Goal: Task Accomplishment & Management: Manage account settings

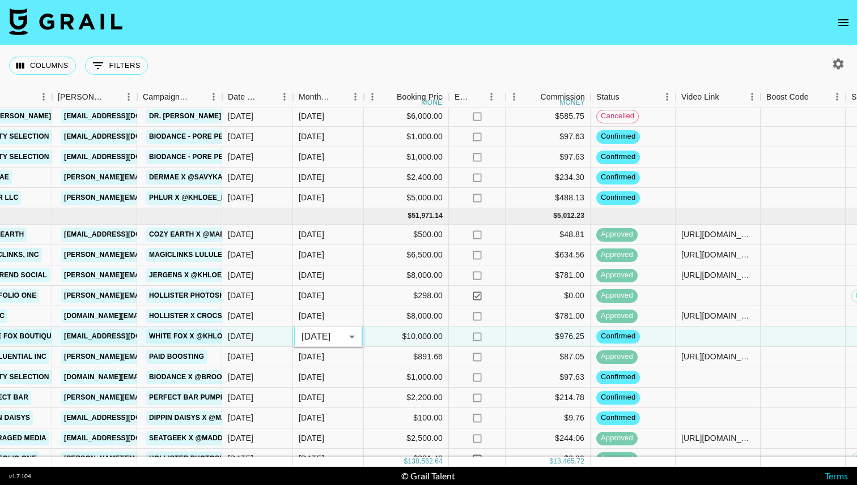
scroll to position [22, 353]
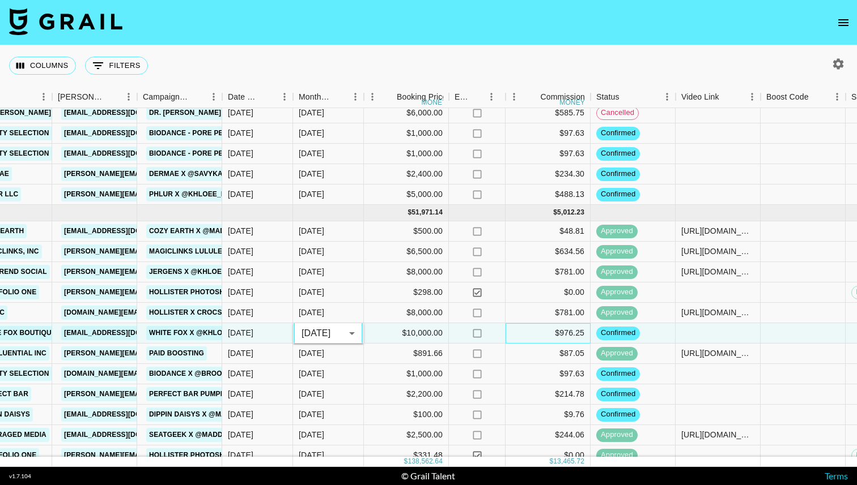
click at [548, 337] on div "$976.25" at bounding box center [547, 333] width 85 height 20
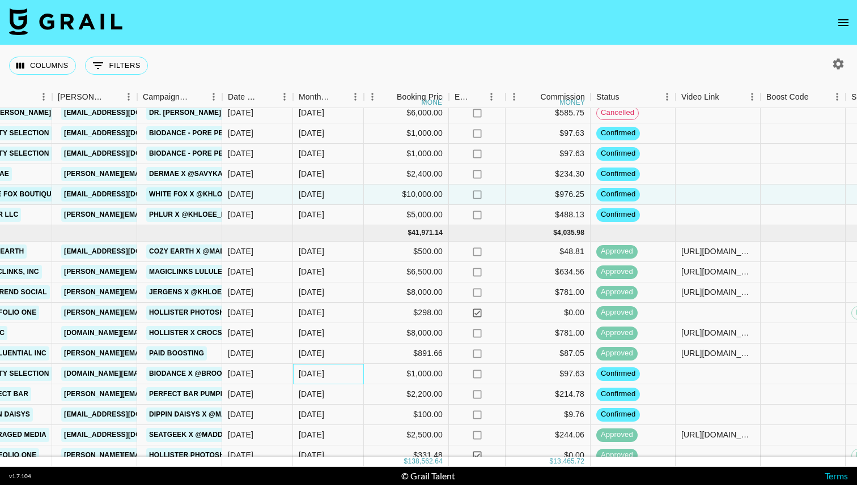
click at [313, 370] on div "[DATE]" at bounding box center [311, 373] width 25 height 11
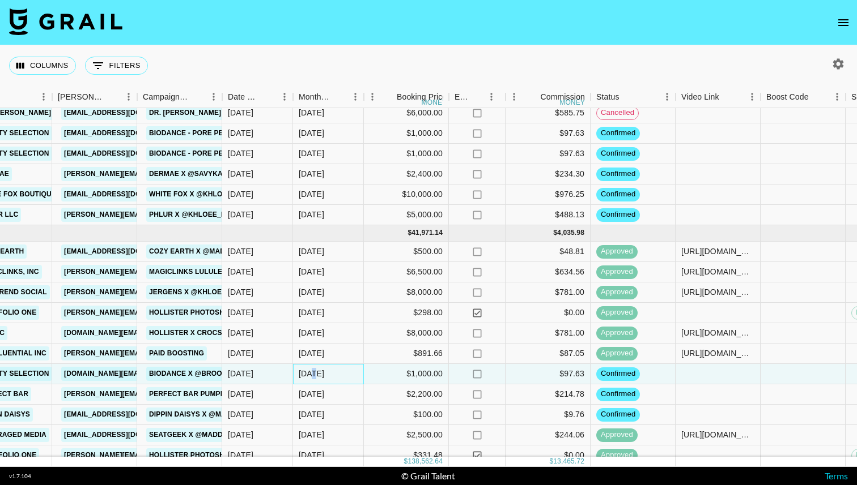
click at [313, 370] on div "[DATE]" at bounding box center [311, 373] width 25 height 11
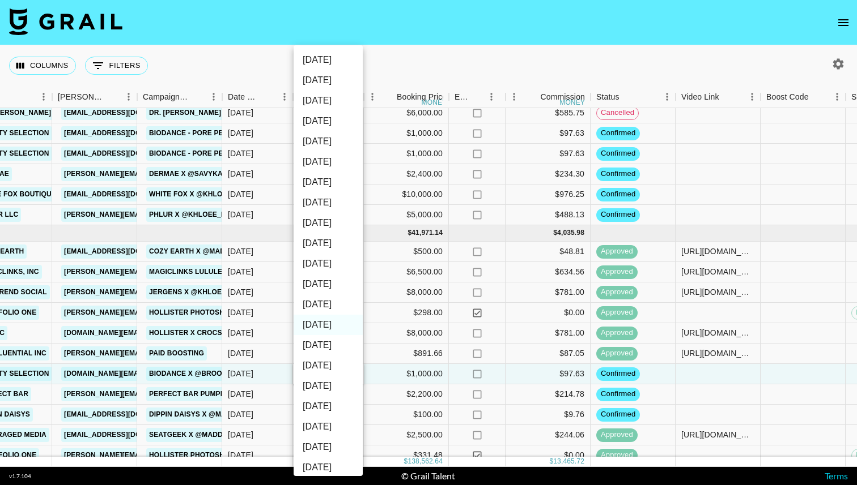
click at [333, 306] on li "[DATE]" at bounding box center [327, 305] width 69 height 20
type input "[DATE]"
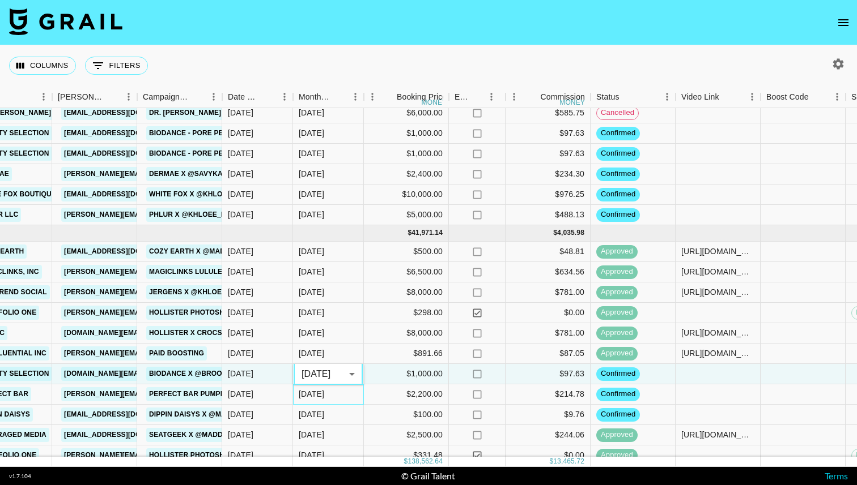
click at [320, 391] on div "[DATE]" at bounding box center [311, 394] width 25 height 11
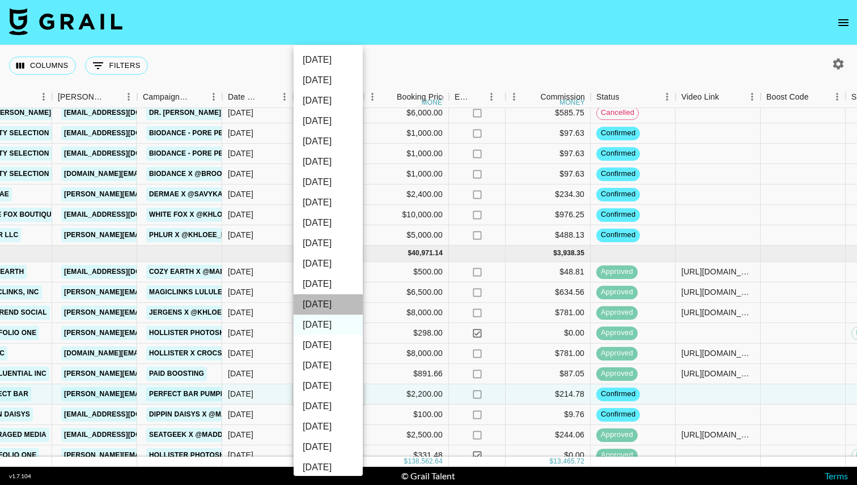
click at [335, 305] on li "[DATE]" at bounding box center [327, 305] width 69 height 20
type input "[DATE]"
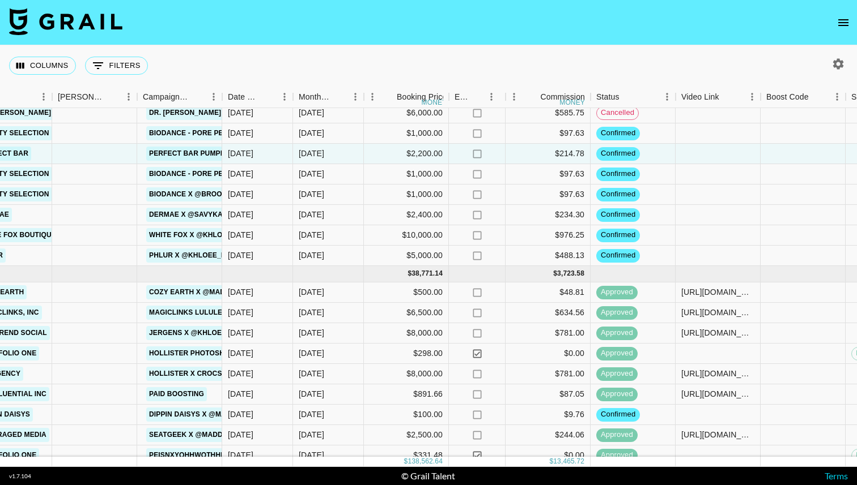
scroll to position [74, 353]
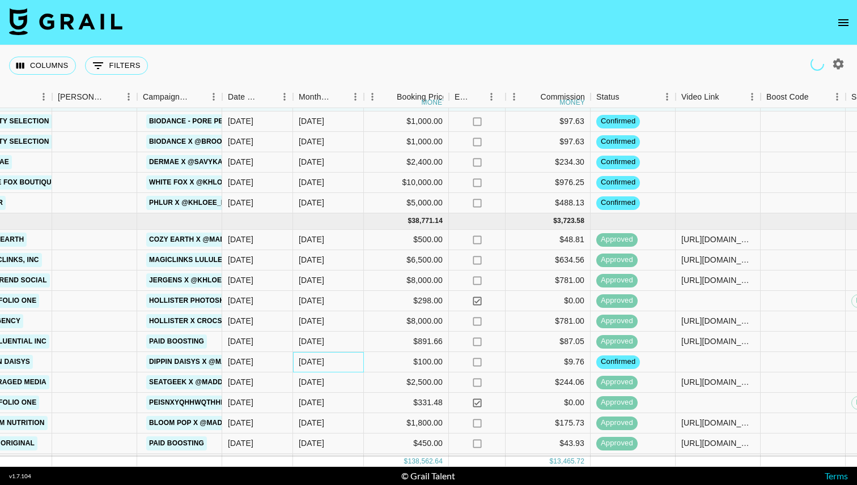
click at [332, 364] on div "[DATE]" at bounding box center [328, 362] width 71 height 20
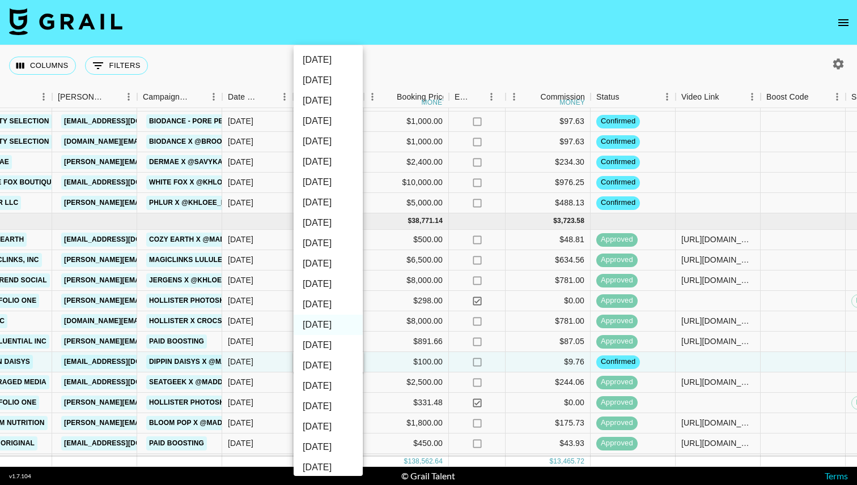
click at [331, 304] on li "[DATE]" at bounding box center [327, 305] width 69 height 20
type input "[DATE]"
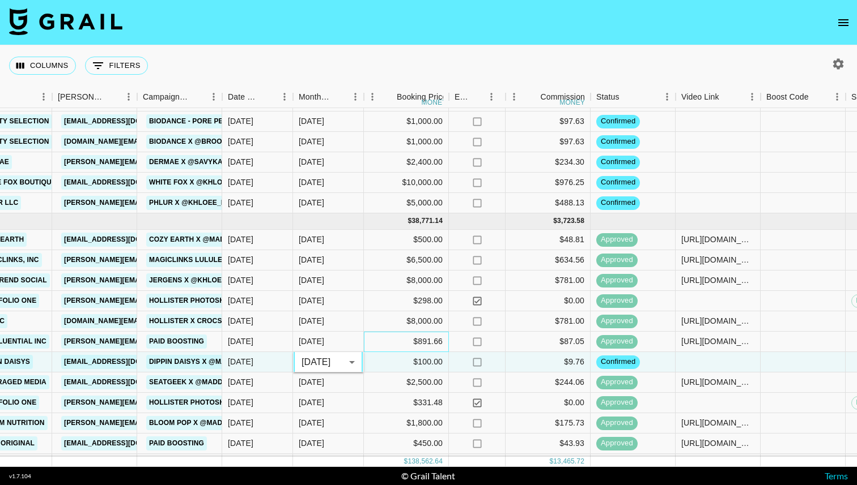
click at [384, 334] on div "$891.66" at bounding box center [406, 342] width 85 height 20
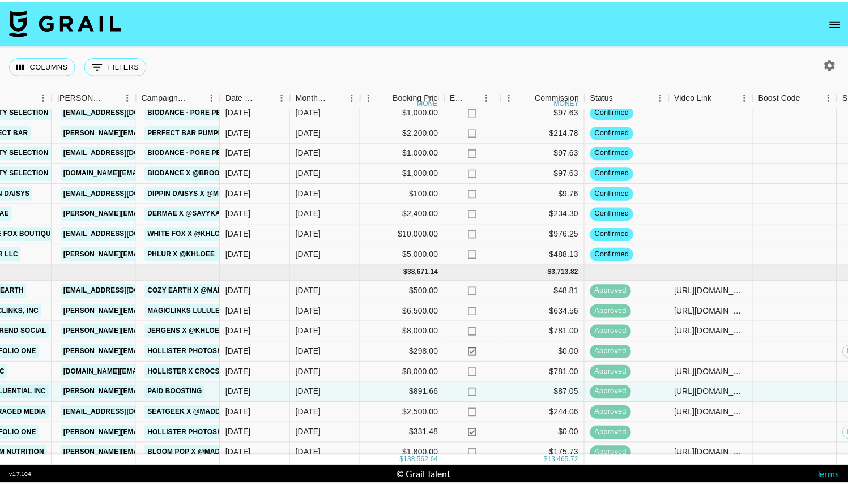
scroll to position [0, 353]
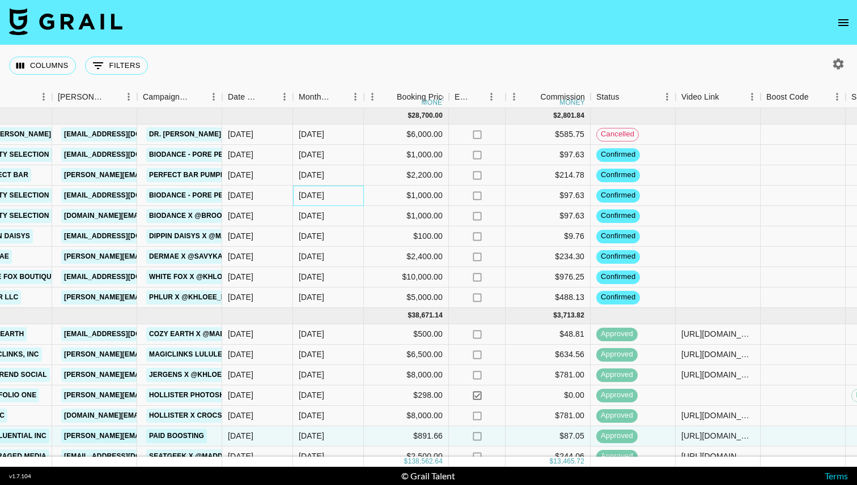
click at [314, 198] on div "[DATE]" at bounding box center [311, 195] width 25 height 11
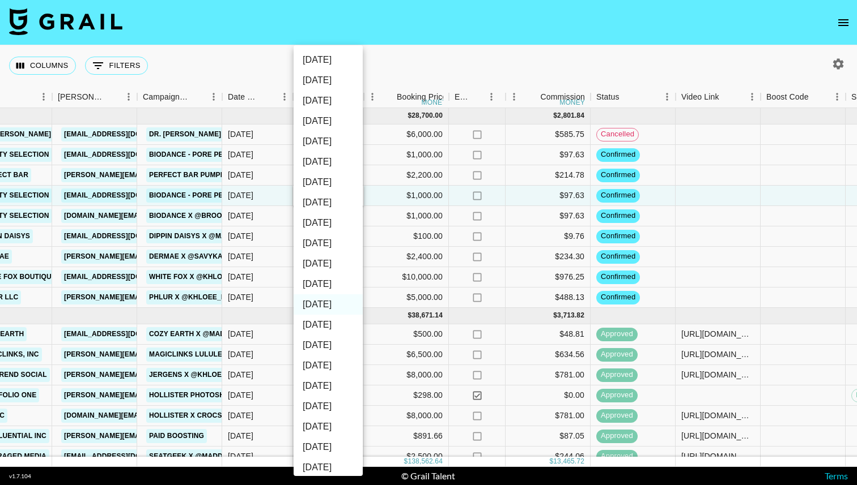
click at [393, 194] on div at bounding box center [428, 242] width 857 height 485
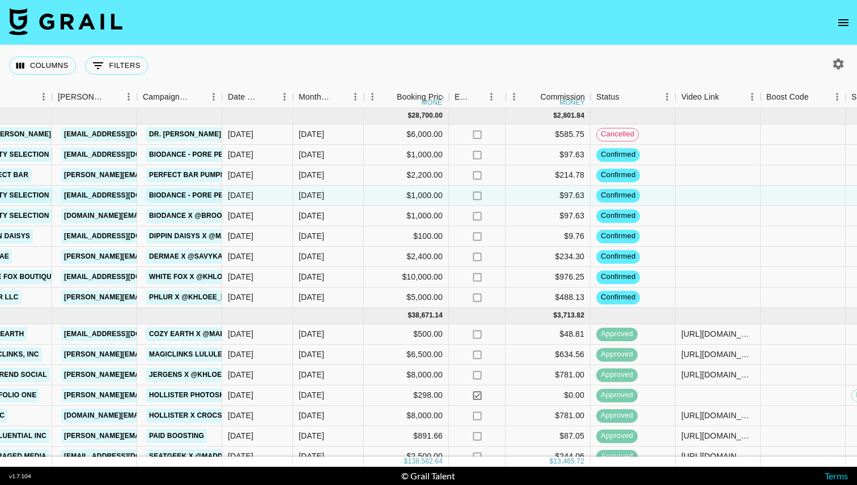
click at [831, 19] on nav at bounding box center [428, 22] width 857 height 45
click at [841, 21] on icon "open drawer" at bounding box center [843, 23] width 14 height 14
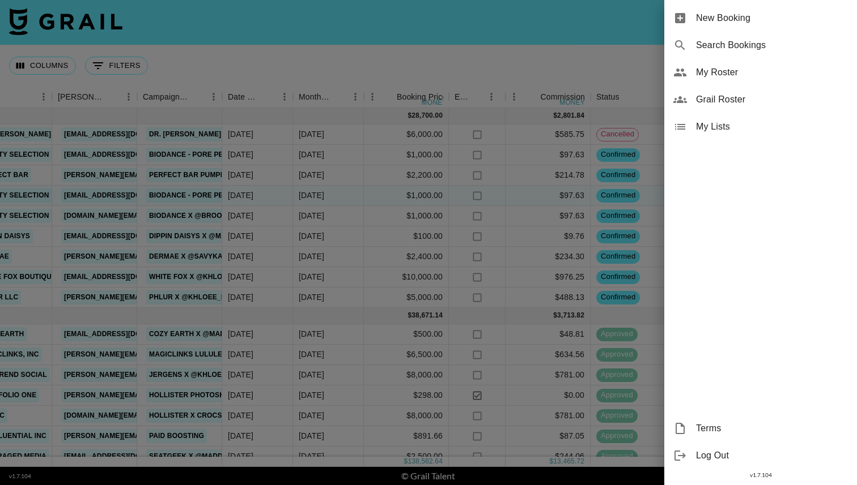
click at [740, 78] on span "My Roster" at bounding box center [772, 73] width 152 height 14
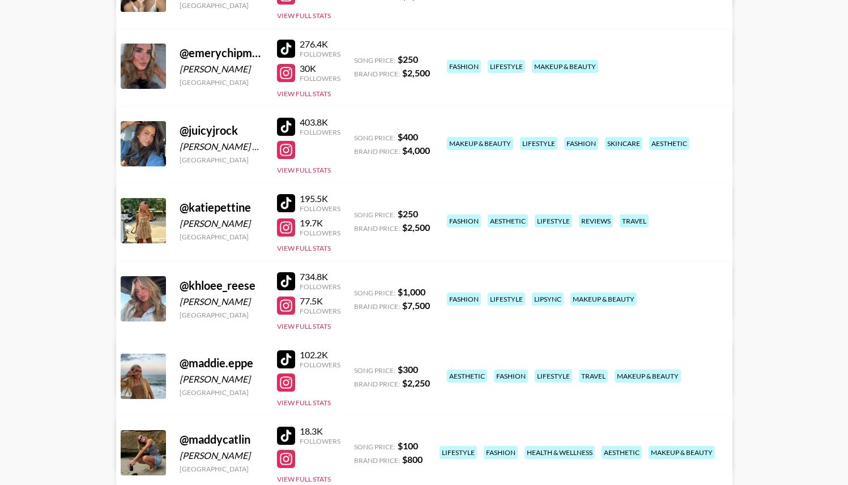
scroll to position [140, 0]
